Goal: Navigation & Orientation: Understand site structure

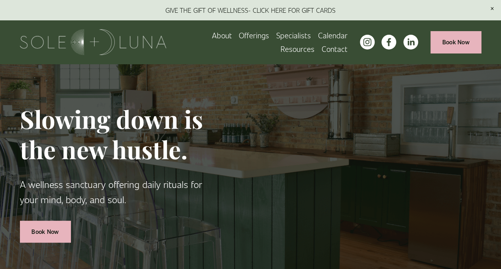
click at [0, 0] on span "Rituals" at bounding box center [0, 0] width 0 height 0
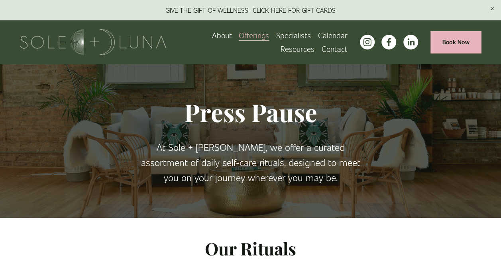
click at [0, 0] on span "Meditations" at bounding box center [0, 0] width 0 height 0
click at [0, 0] on span "Wellness Experiences" at bounding box center [0, 0] width 0 height 0
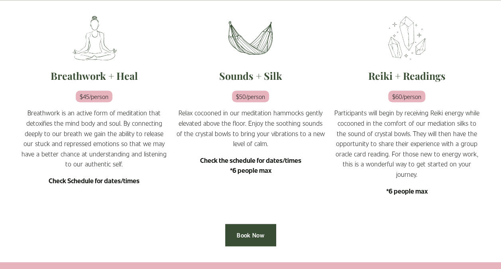
scroll to position [241, 0]
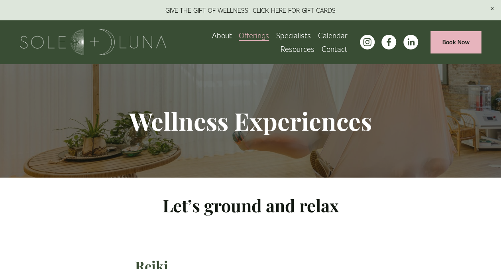
click at [0, 0] on span "Charm School!" at bounding box center [0, 0] width 0 height 0
click at [286, 10] on link at bounding box center [250, 10] width 501 height 20
